Goal: Task Accomplishment & Management: Complete application form

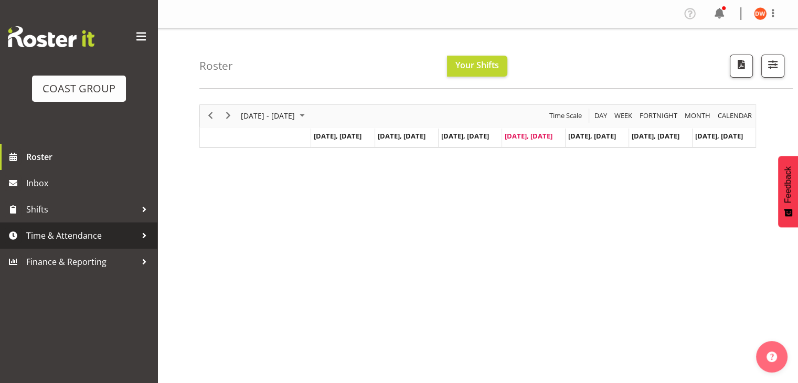
click at [67, 231] on span "Time & Attendance" at bounding box center [81, 236] width 110 height 16
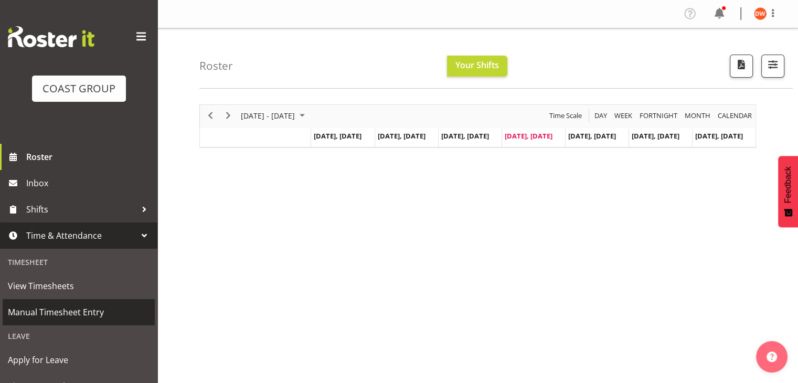
click at [65, 310] on span "Manual Timesheet Entry" at bounding box center [79, 312] width 142 height 16
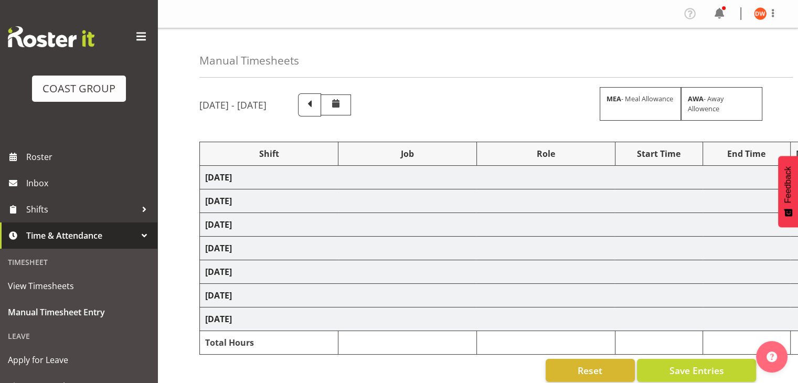
select select "80327"
select select "69"
select select "80328"
select select "10069"
select select "80329"
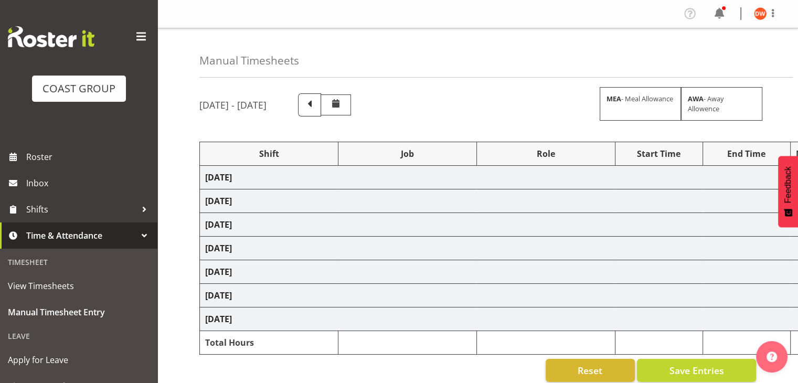
select select "9561"
select select "80334"
select select "69"
select select "80336"
select select "8688"
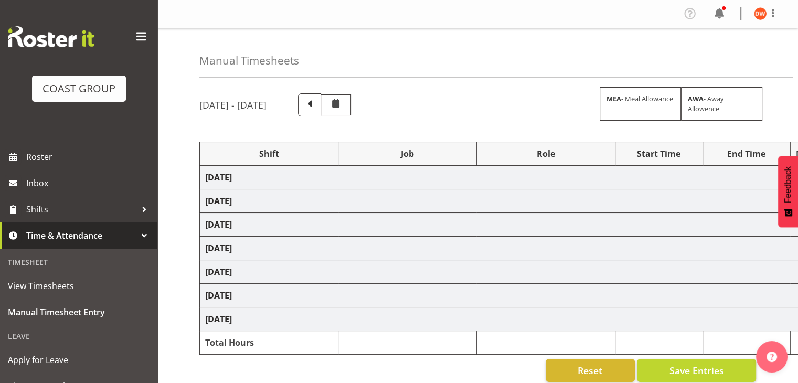
select select "80337"
select select "69"
select select "80339"
select select "9819"
select select "80340"
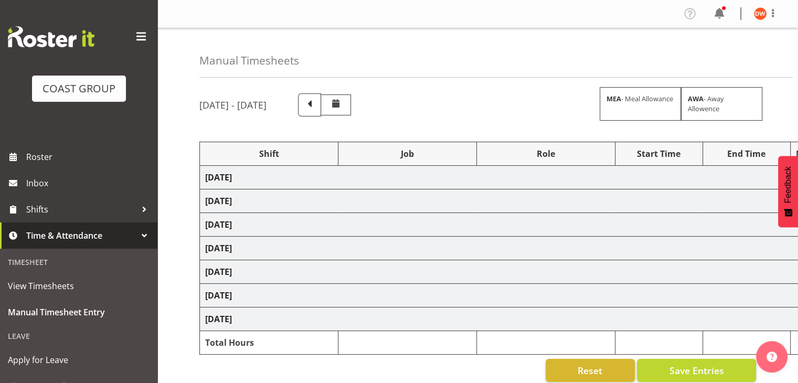
select select "9699"
select select "80342"
select select "9699"
select select "80344"
select select "69"
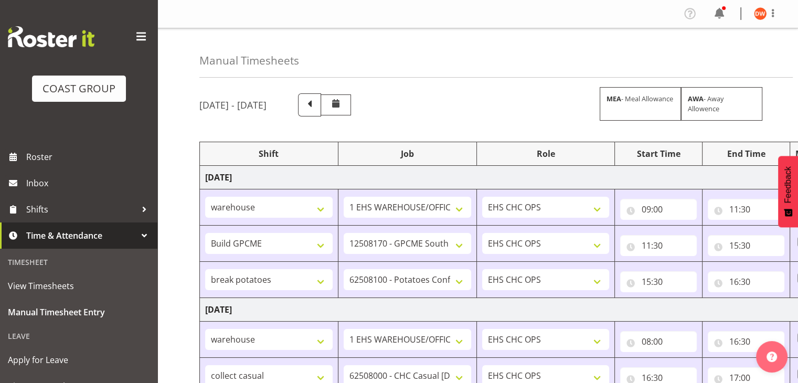
scroll to position [130, 0]
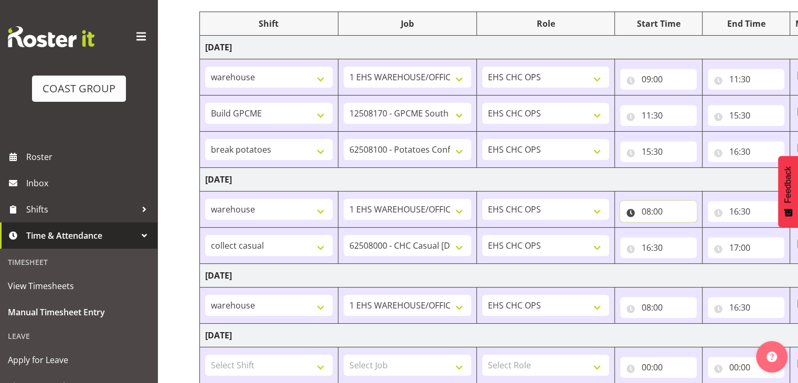
click at [658, 210] on input "08:00" at bounding box center [658, 211] width 77 height 21
click at [691, 239] on select "00 01 02 03 04 05 06 07 08 09 10 11 12 13 14 15 16 17 18 19 20 21 22 23" at bounding box center [692, 238] width 24 height 21
select select "10"
click at [680, 228] on select "00 01 02 03 04 05 06 07 08 09 10 11 12 13 14 15 16 17 18 19 20 21 22 23" at bounding box center [692, 238] width 24 height 21
type input "10:00"
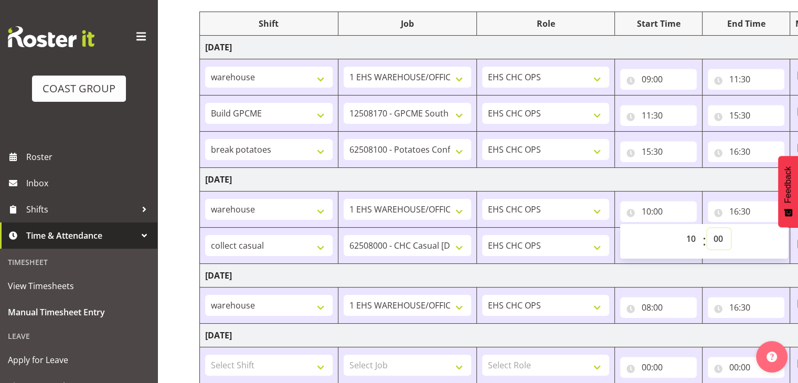
click at [717, 235] on select "00 01 02 03 04 05 06 07 08 09 10 11 12 13 14 15 16 17 18 19 20 21 22 23 24 25 2…" at bounding box center [719, 238] width 24 height 21
select select "30"
click at [707, 228] on select "00 01 02 03 04 05 06 07 08 09 10 11 12 13 14 15 16 17 18 19 20 21 22 23 24 25 2…" at bounding box center [719, 238] width 24 height 21
type input "10:30"
click at [745, 277] on td "[DATE]" at bounding box center [567, 276] width 734 height 24
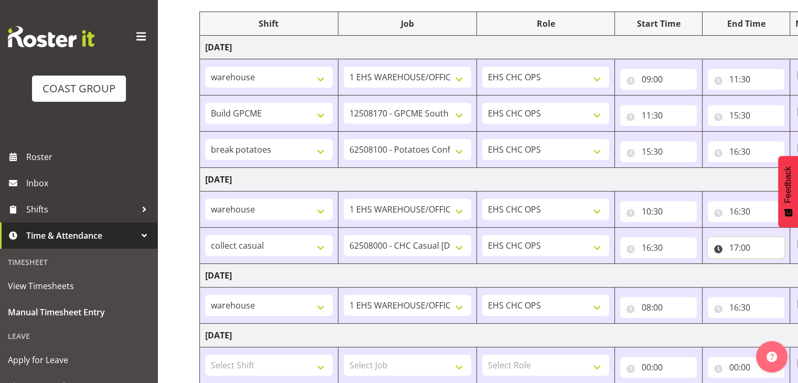
click at [740, 244] on input "17:00" at bounding box center [746, 247] width 77 height 21
click at [775, 273] on select "00 01 02 03 04 05 06 07 08 09 10 11 12 13 14 15 16 17 18 19 20 21 22 23" at bounding box center [780, 275] width 24 height 21
select select "18"
click at [768, 265] on select "00 01 02 03 04 05 06 07 08 09 10 11 12 13 14 15 16 17 18 19 20 21 22 23" at bounding box center [780, 275] width 24 height 21
type input "18:00"
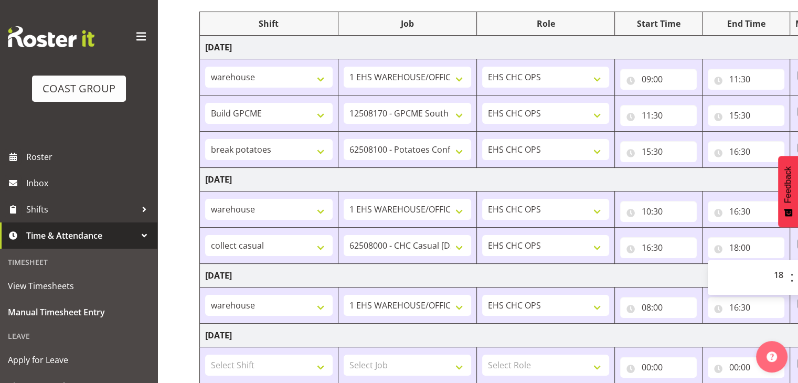
click at [684, 267] on td "[DATE]" at bounding box center [567, 276] width 734 height 24
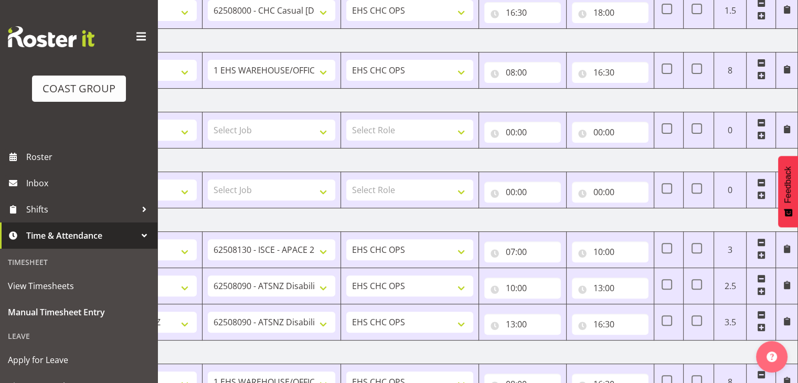
scroll to position [447, 0]
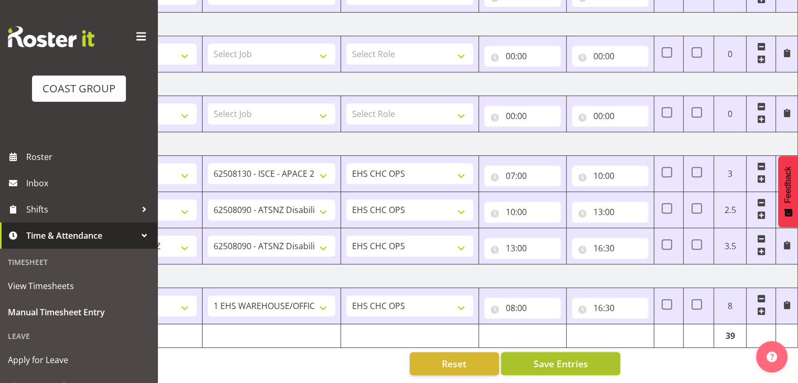
click at [578, 352] on button "Save Entries" at bounding box center [560, 363] width 119 height 23
click at [548, 358] on span "Save Entries" at bounding box center [560, 364] width 55 height 14
